Goal: Use online tool/utility: Utilize a website feature to perform a specific function

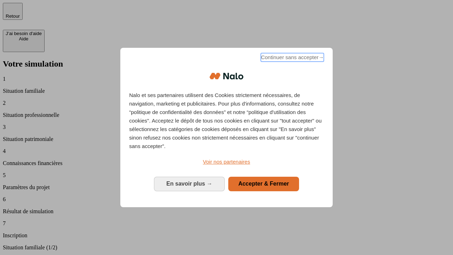
click at [292, 58] on span "Continuer sans accepter →" at bounding box center [292, 57] width 63 height 9
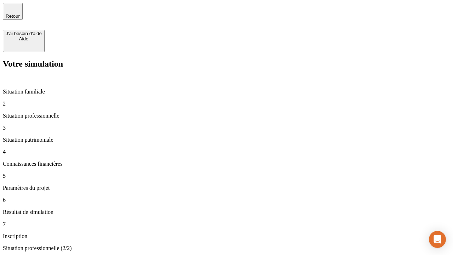
type input "30 000"
type input "0"
type input "1 000"
